Goal: Task Accomplishment & Management: Manage account settings

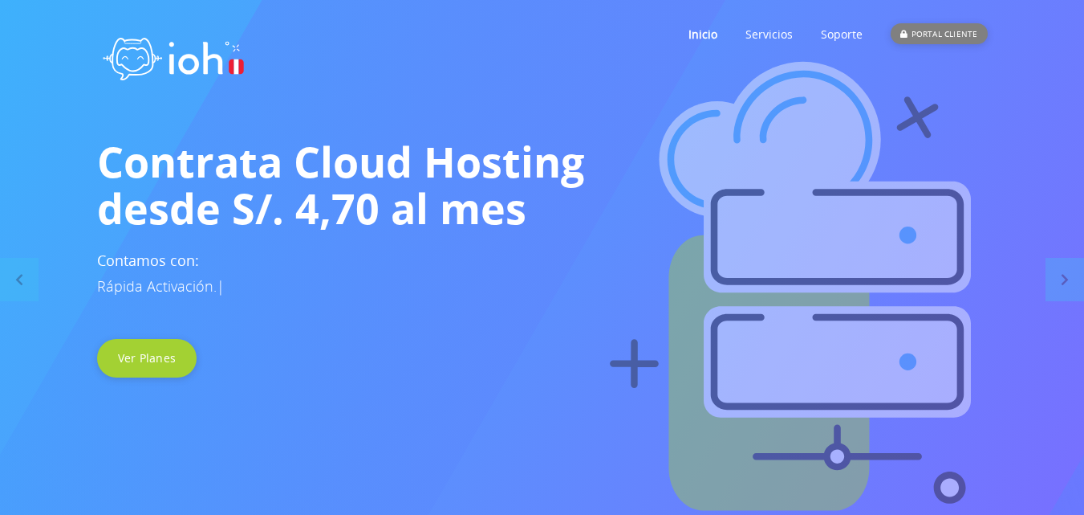
click at [920, 26] on div "PORTAL CLIENTE" at bounding box center [939, 33] width 96 height 21
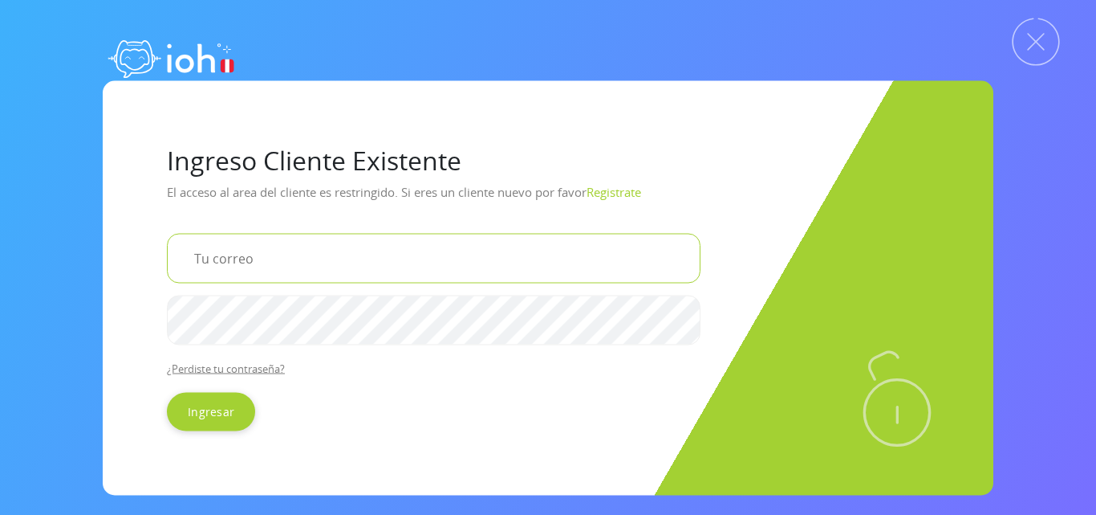
click at [338, 262] on input "email" at bounding box center [434, 258] width 534 height 50
type input "[EMAIL_ADDRESS][DOMAIN_NAME]"
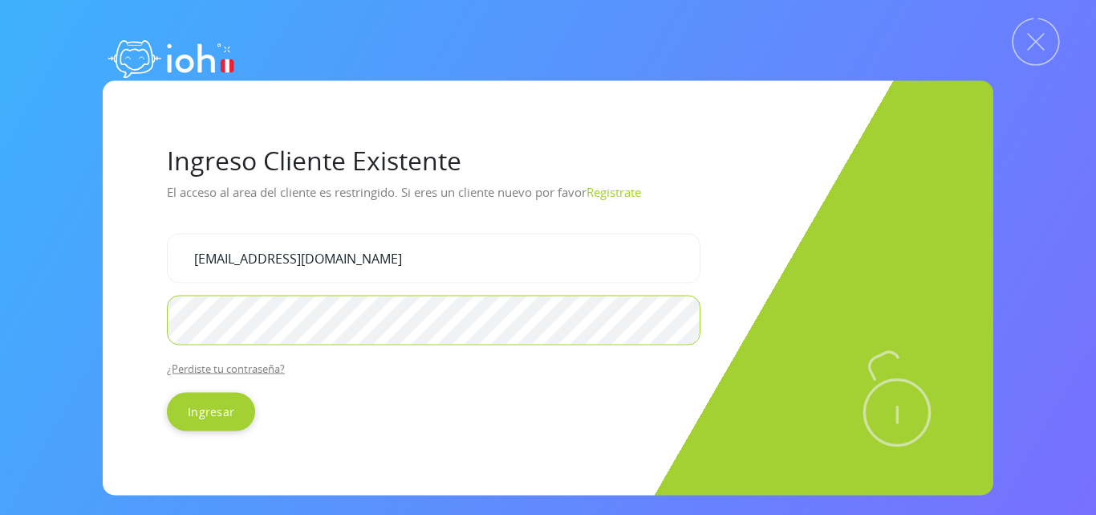
click at [167, 392] on input "Ingresar" at bounding box center [211, 411] width 88 height 39
